Goal: Communication & Community: Answer question/provide support

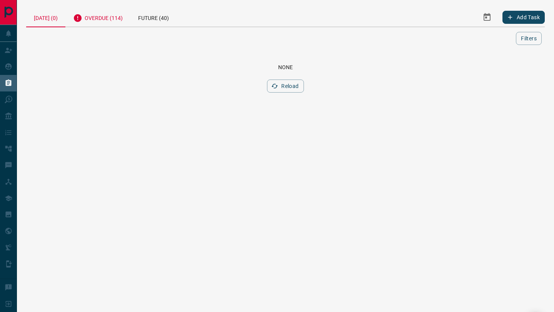
click at [119, 20] on div "Overdue (114)" at bounding box center [97, 17] width 65 height 19
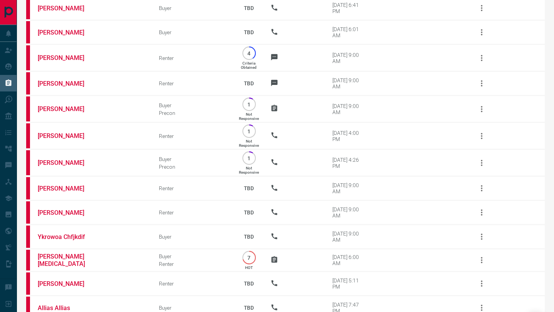
scroll to position [2691, 0]
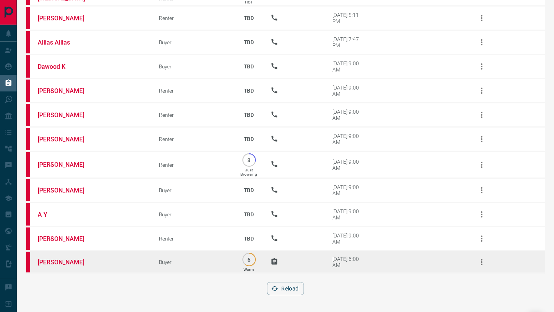
click at [50, 255] on td "[PERSON_NAME]" at bounding box center [86, 262] width 121 height 22
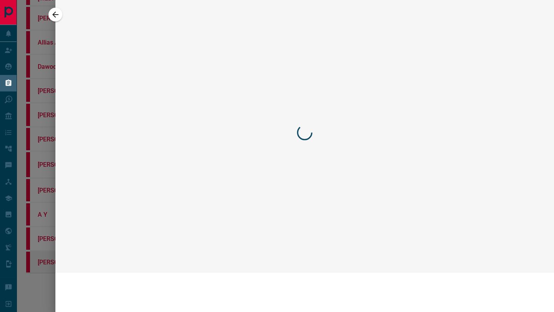
scroll to position [2643, 0]
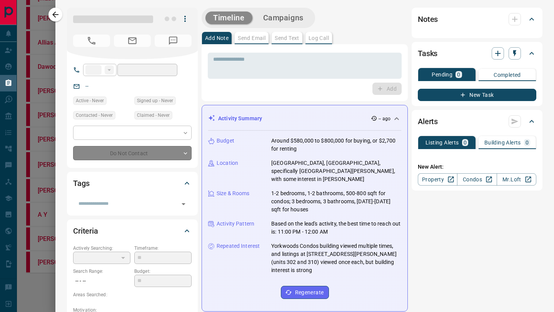
type input "**"
type input "**********"
type input "*"
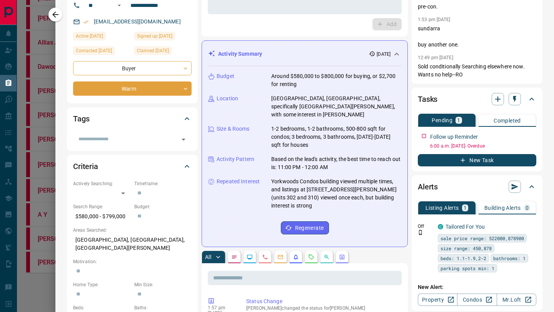
scroll to position [0, 0]
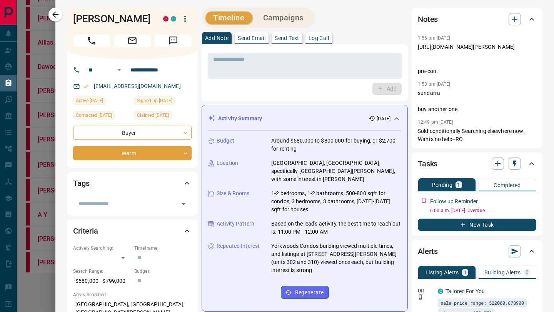
drag, startPoint x: 452, startPoint y: 57, endPoint x: 416, endPoint y: 43, distance: 38.5
click at [416, 43] on div "Notes 1:56 pm [DATE] [URL][DOMAIN_NAME][PERSON_NAME] pre-con. 1:53 pm [DATE] su…" at bounding box center [476, 78] width 131 height 141
click at [284, 39] on p "Send Text" at bounding box center [287, 37] width 25 height 5
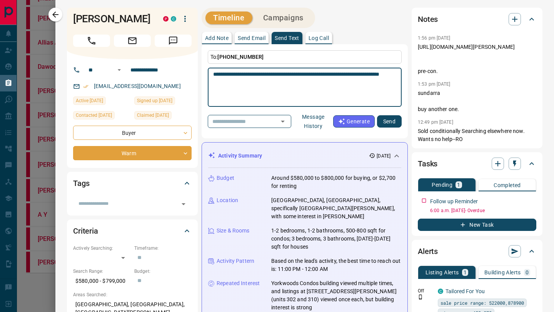
type textarea "**********"
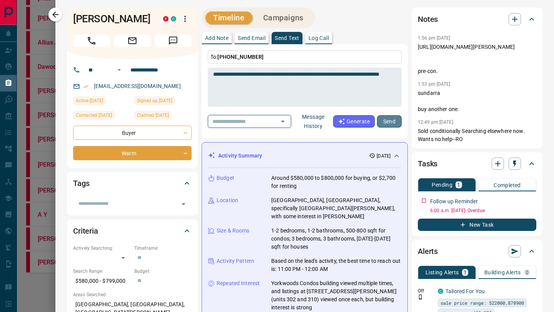
click at [398, 123] on button "Send" at bounding box center [389, 121] width 25 height 12
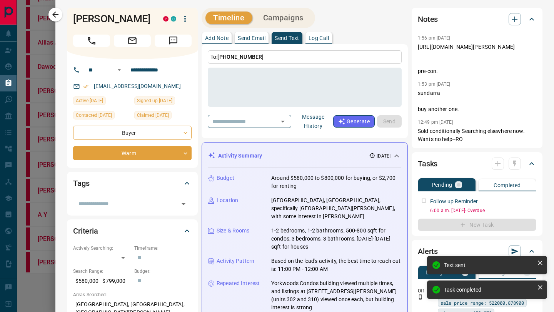
click at [518, 170] on div at bounding box center [505, 164] width 29 height 12
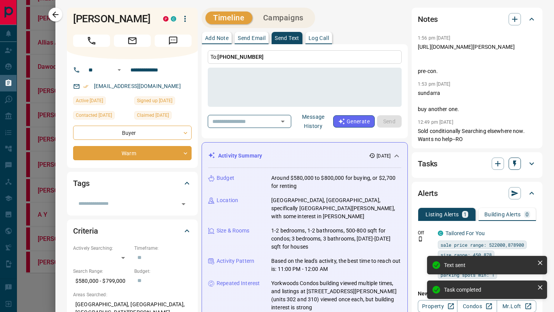
click at [516, 168] on icon "button" at bounding box center [515, 164] width 8 height 8
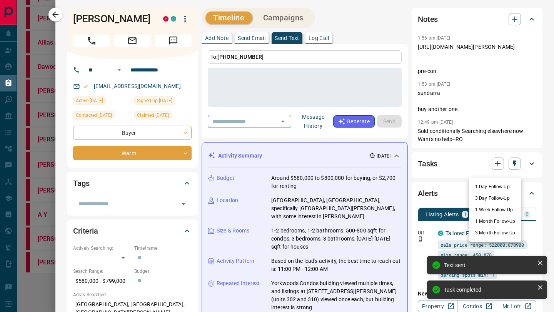
click at [505, 206] on li "1 Week Follow-Up" at bounding box center [495, 210] width 52 height 12
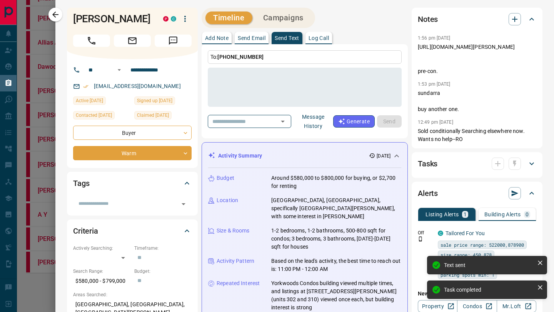
click at [523, 18] on div "Notes" at bounding box center [472, 19] width 109 height 12
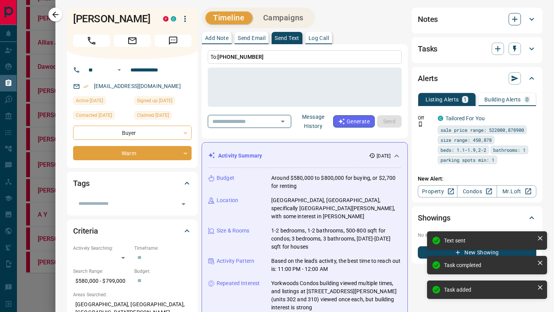
click at [514, 18] on icon "button" at bounding box center [514, 19] width 9 height 9
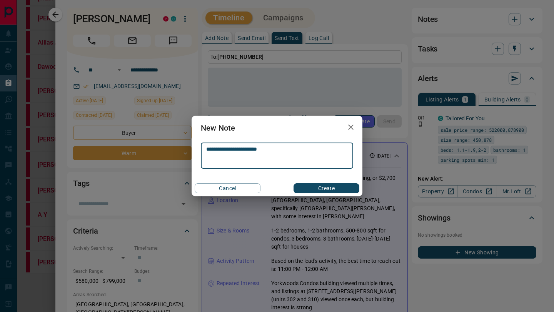
type textarea "**********"
click at [341, 185] on button "Create" at bounding box center [326, 188] width 66 height 10
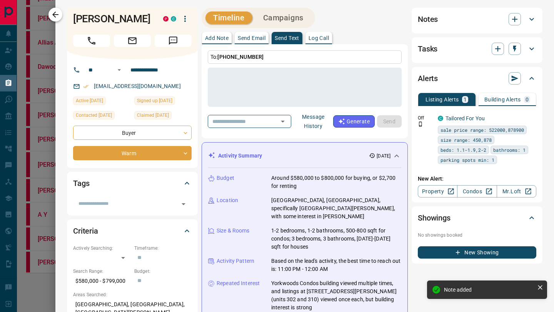
click at [50, 18] on button "button" at bounding box center [55, 15] width 14 height 14
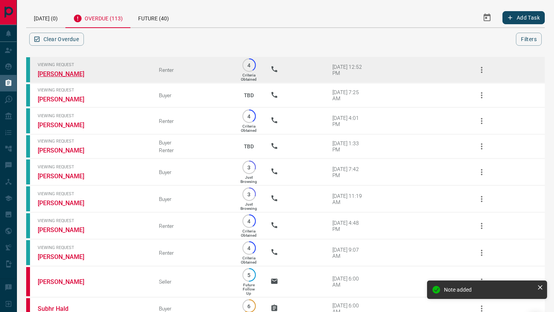
click at [63, 73] on link "[PERSON_NAME]" at bounding box center [67, 73] width 58 height 7
